Goal: Information Seeking & Learning: Check status

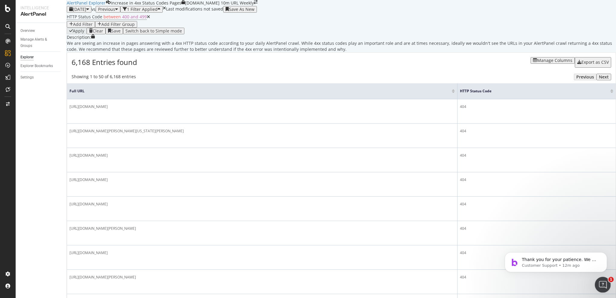
click at [385, 168] on div "Open Intercom Messenger" at bounding box center [602, 284] width 14 height 14
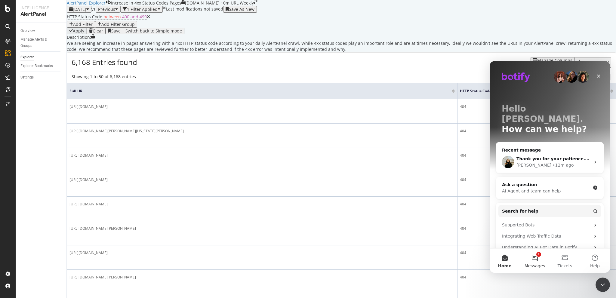
click at [385, 168] on button "1 Messages" at bounding box center [535, 261] width 30 height 24
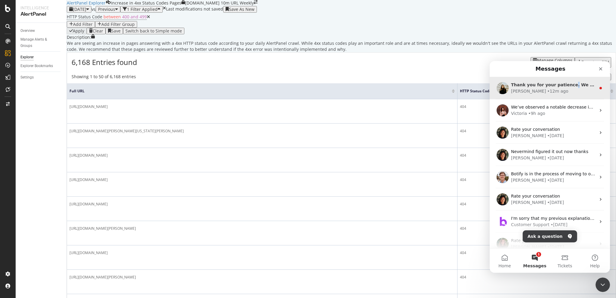
click at [385, 86] on span "Thank you for your patience. We will try to get back to you as soon as possible." at bounding box center [606, 84] width 190 height 5
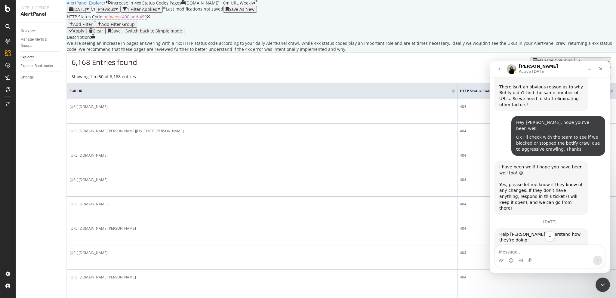
scroll to position [664, 0]
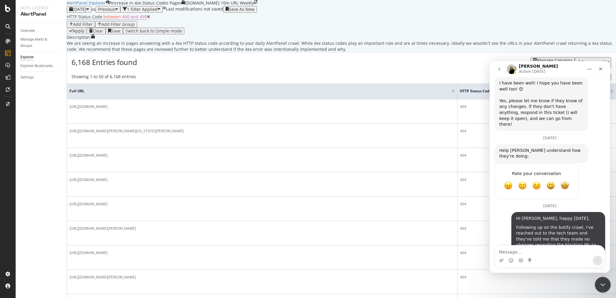
click at [385, 168] on div "Close Intercom Messenger" at bounding box center [602, 284] width 14 height 14
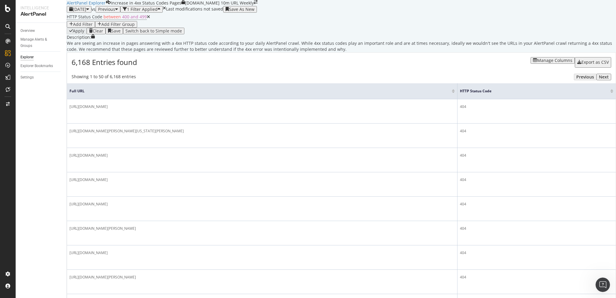
scroll to position [0, 0]
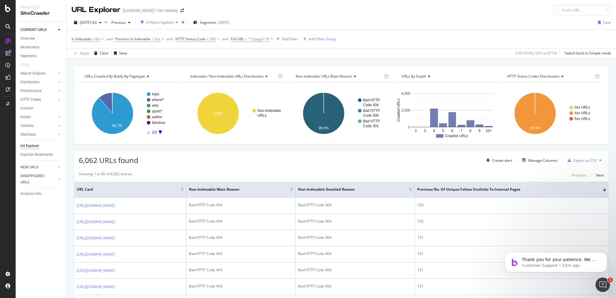
scroll to position [664, 0]
